Goal: Task Accomplishment & Management: Use online tool/utility

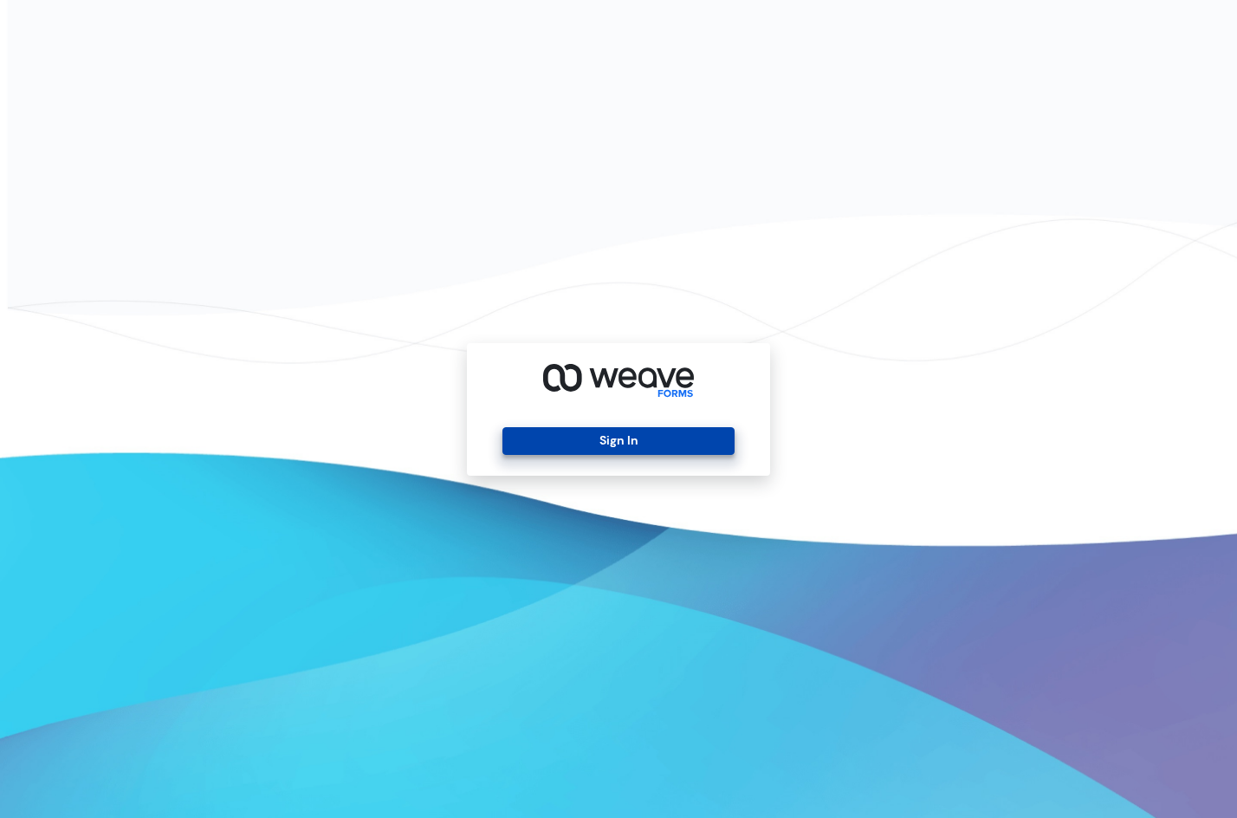
click at [681, 441] on button "Sign In" at bounding box center [617, 441] width 231 height 28
